Goal: Information Seeking & Learning: Learn about a topic

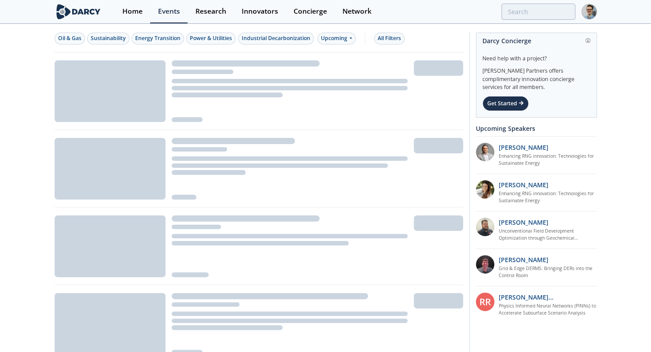
click at [174, 38] on div "Energy Transition" at bounding box center [157, 38] width 45 height 8
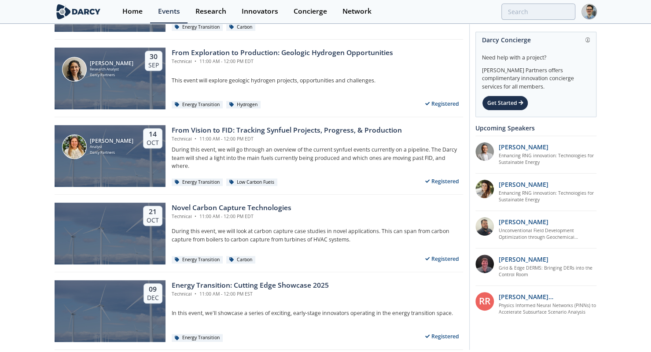
scroll to position [233, 0]
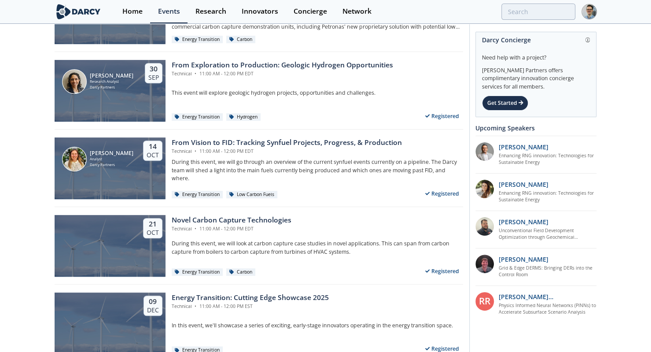
click at [95, 95] on div "[PERSON_NAME] Research Analyst [PERSON_NAME] Partners [DATE]" at bounding box center [110, 91] width 111 height 62
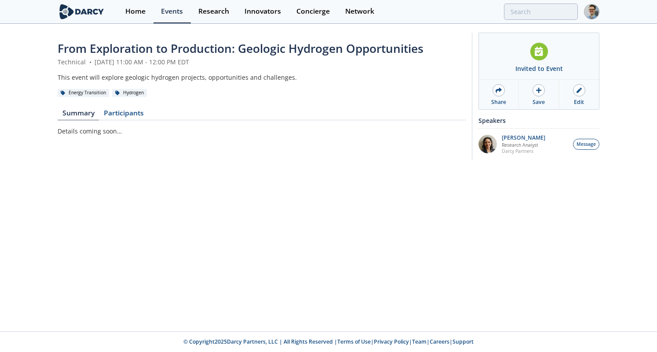
click at [168, 10] on div "Events" at bounding box center [172, 11] width 22 height 7
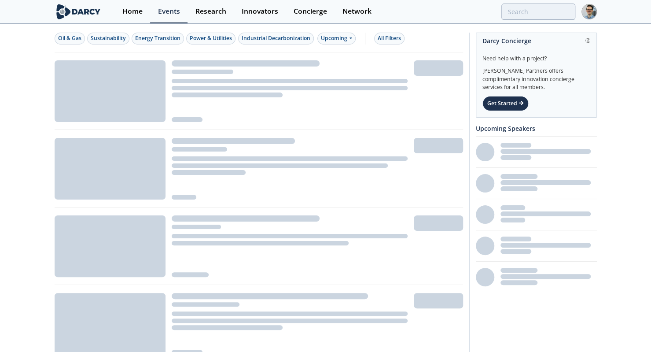
click at [213, 39] on div "Power & Utilities" at bounding box center [211, 38] width 42 height 8
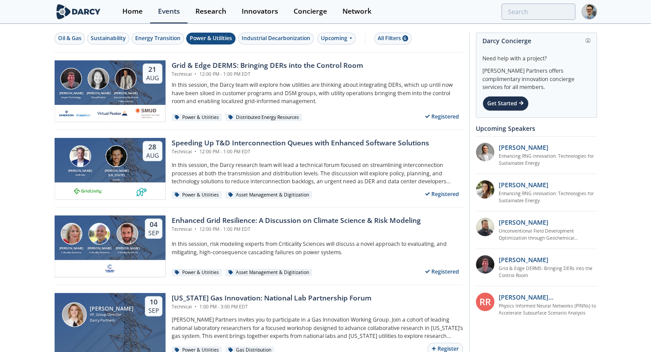
click at [105, 112] on img at bounding box center [112, 113] width 31 height 11
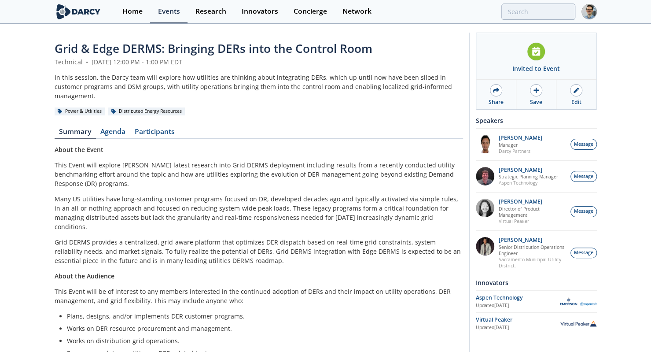
click at [502, 98] on div "Share" at bounding box center [495, 102] width 15 height 8
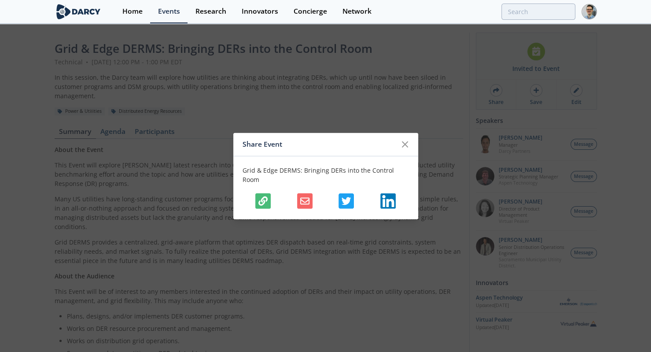
click at [279, 193] on div at bounding box center [325, 200] width 166 height 15
click at [258, 195] on button "button" at bounding box center [262, 200] width 15 height 15
